Goal: Find contact information: Find contact information

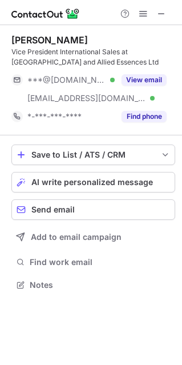
scroll to position [277, 182]
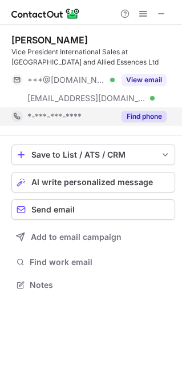
click at [145, 115] on button "Find phone" at bounding box center [144, 116] width 45 height 11
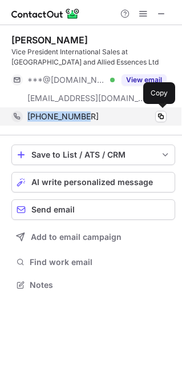
drag, startPoint x: 117, startPoint y: 113, endPoint x: 29, endPoint y: 117, distance: 88.7
click at [29, 117] on div "[PHONE_NUMBER]" at bounding box center [96, 116] width 139 height 10
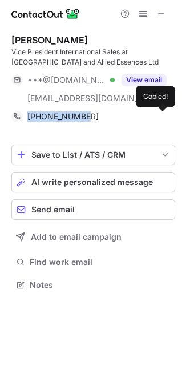
copy span "[PHONE_NUMBER]"
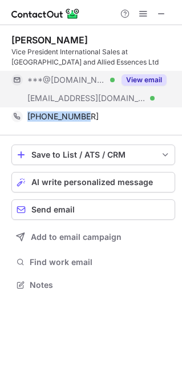
click at [129, 76] on button "View email" at bounding box center [144, 79] width 45 height 11
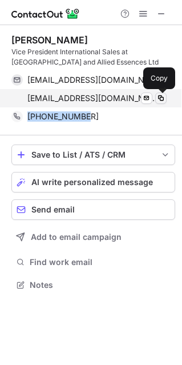
click at [160, 100] on span at bounding box center [161, 98] width 9 height 9
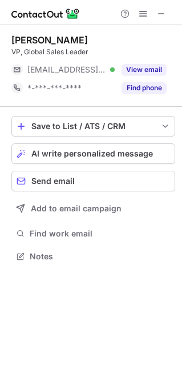
scroll to position [248, 182]
